Goal: Task Accomplishment & Management: Use online tool/utility

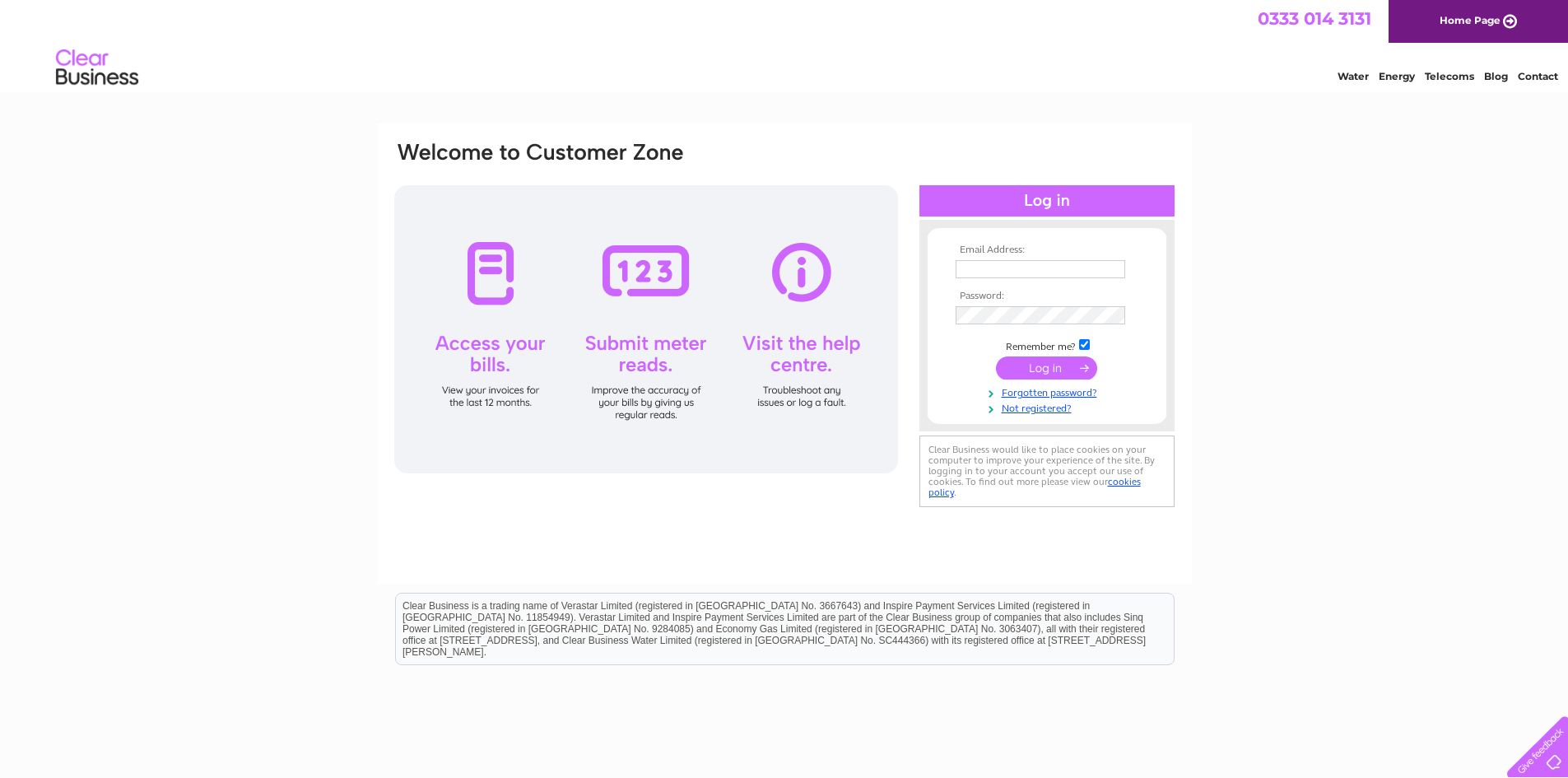
type input "accounts@marketassetmanagement.com"
click at [1027, 367] on input "submit" at bounding box center [1046, 368] width 102 height 23
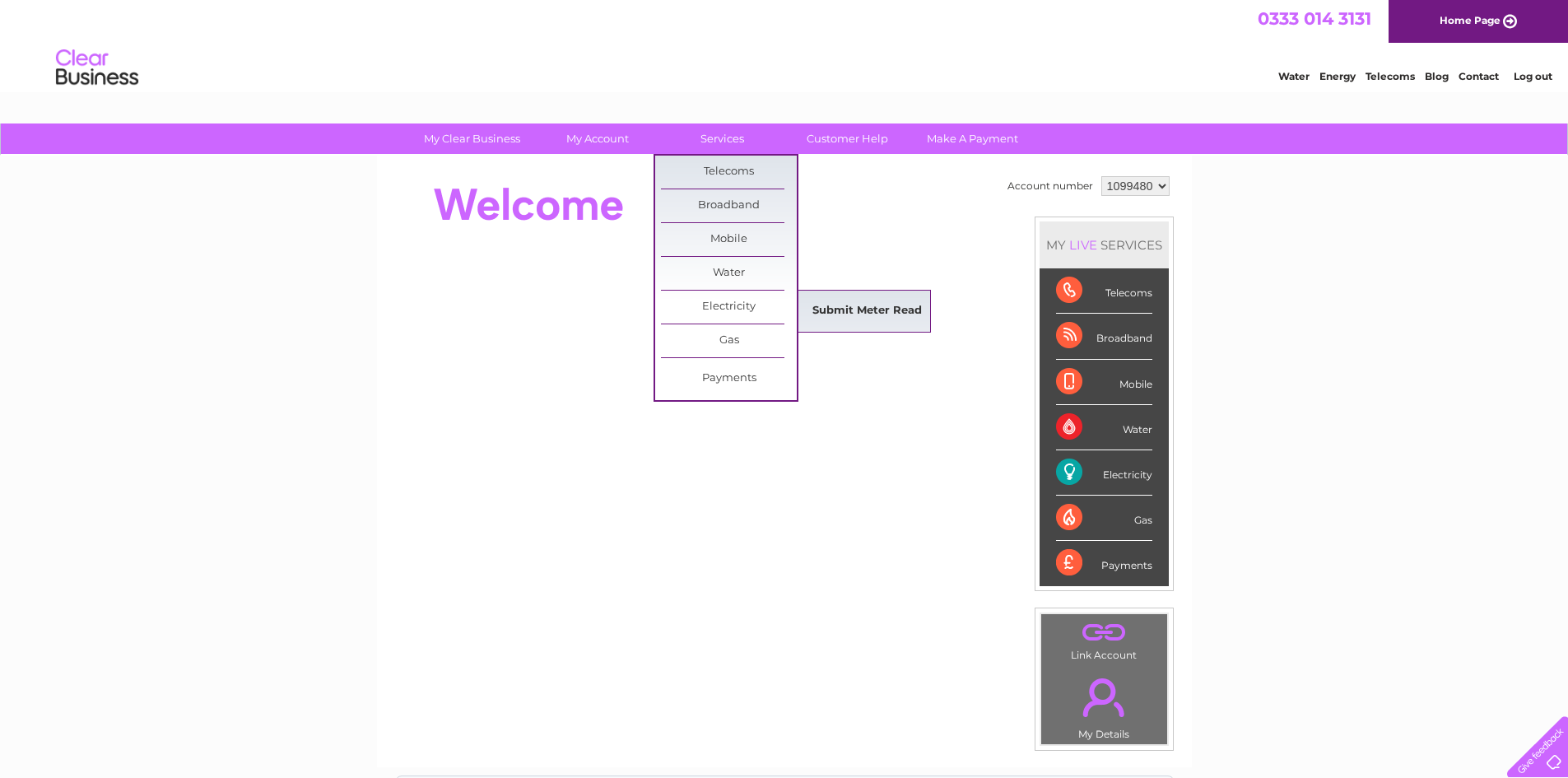
click at [847, 308] on link "Submit Meter Read" at bounding box center [867, 311] width 136 height 33
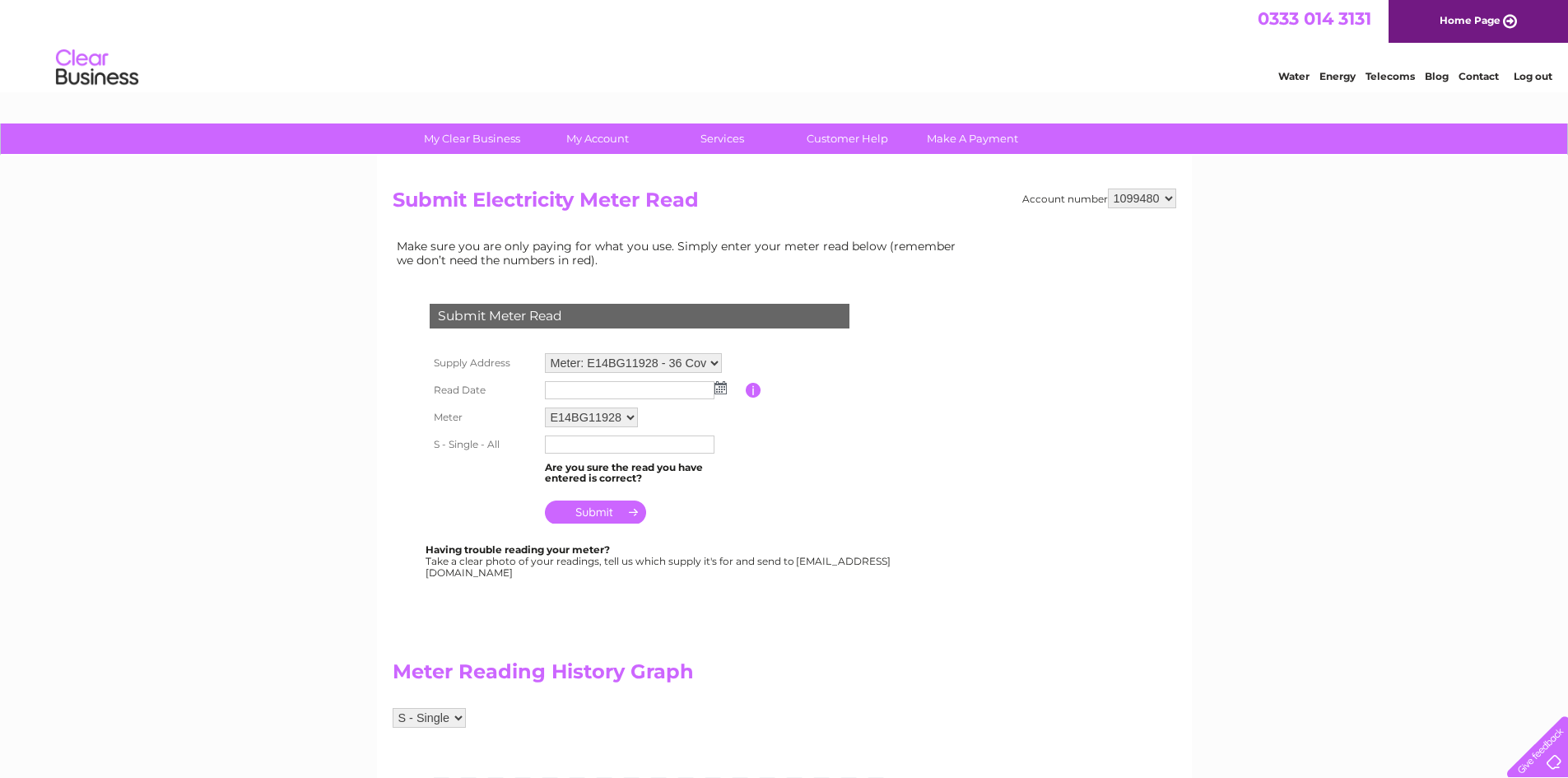
click at [728, 387] on td at bounding box center [643, 390] width 205 height 26
click at [718, 386] on img at bounding box center [721, 388] width 12 height 13
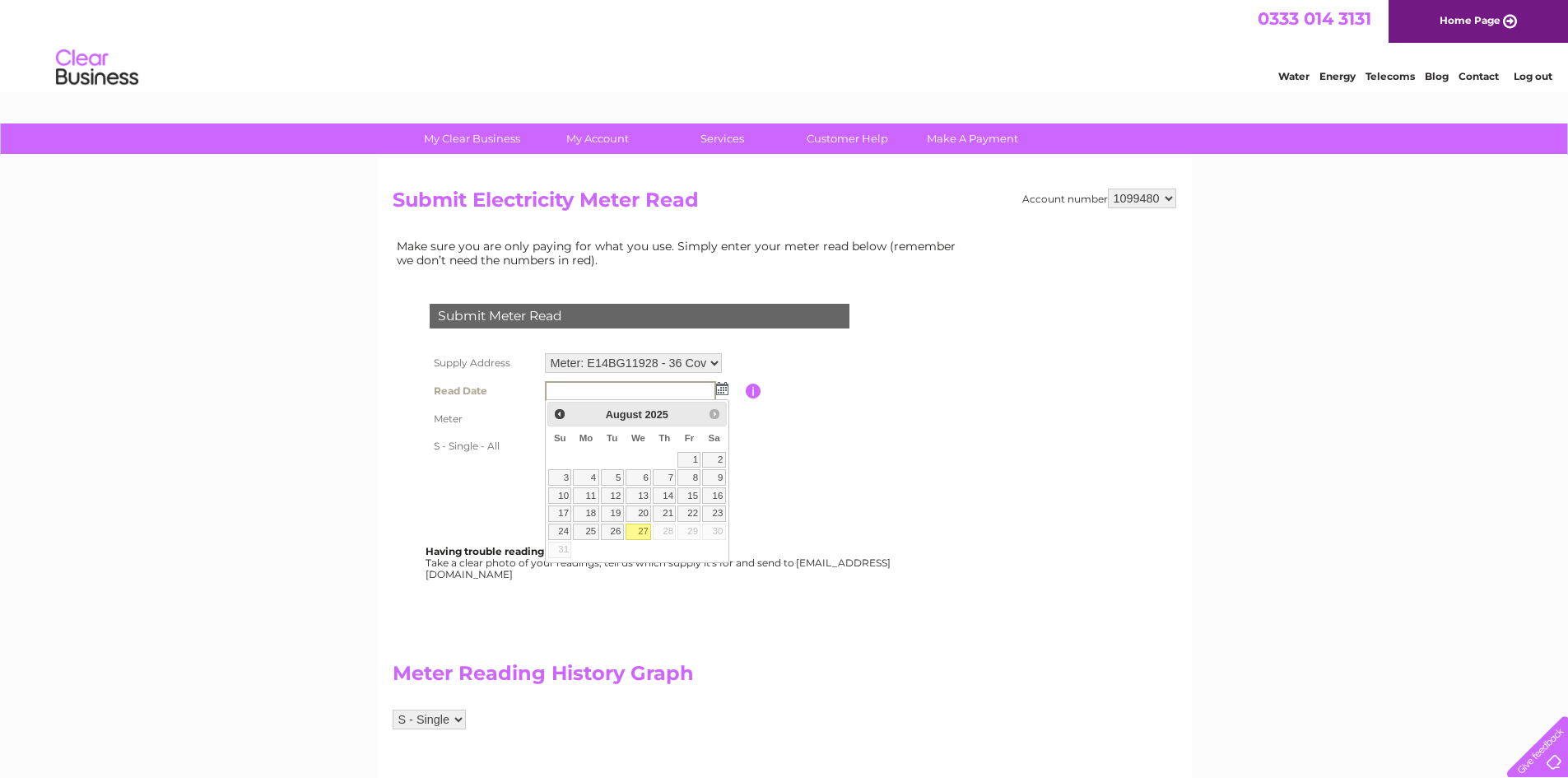
click at [641, 529] on link "27" at bounding box center [639, 531] width 26 height 17
type input "2025/08/27"
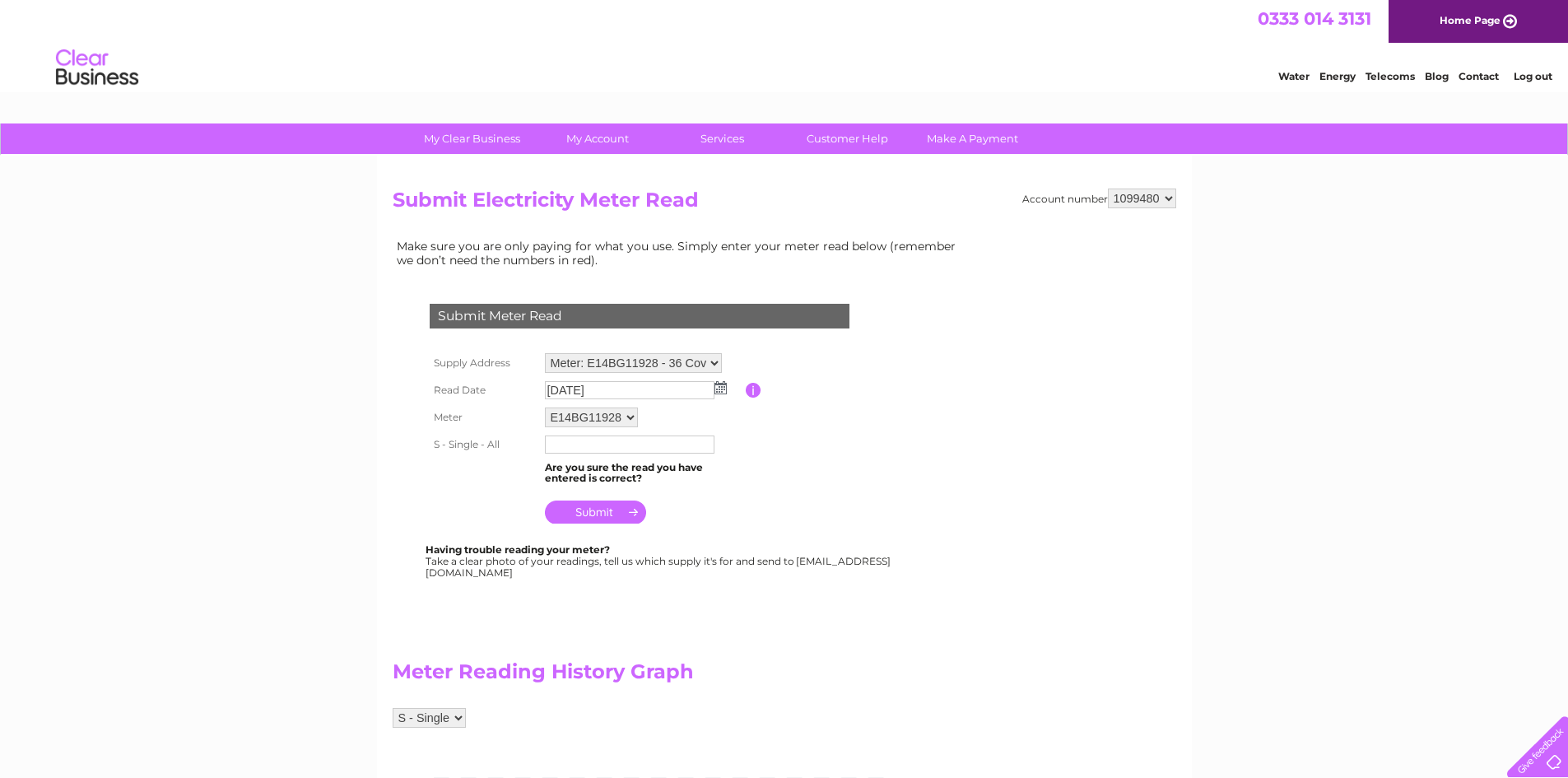
click at [647, 449] on input "text" at bounding box center [629, 444] width 169 height 18
type input "1761"
click at [628, 511] on input "submit" at bounding box center [595, 514] width 102 height 23
